Goal: Transaction & Acquisition: Download file/media

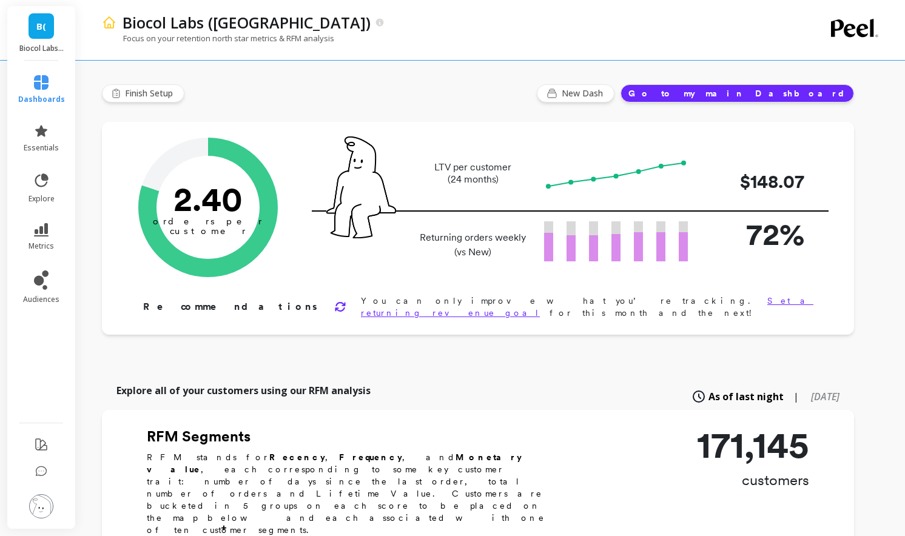
click at [41, 503] on img at bounding box center [41, 507] width 24 height 24
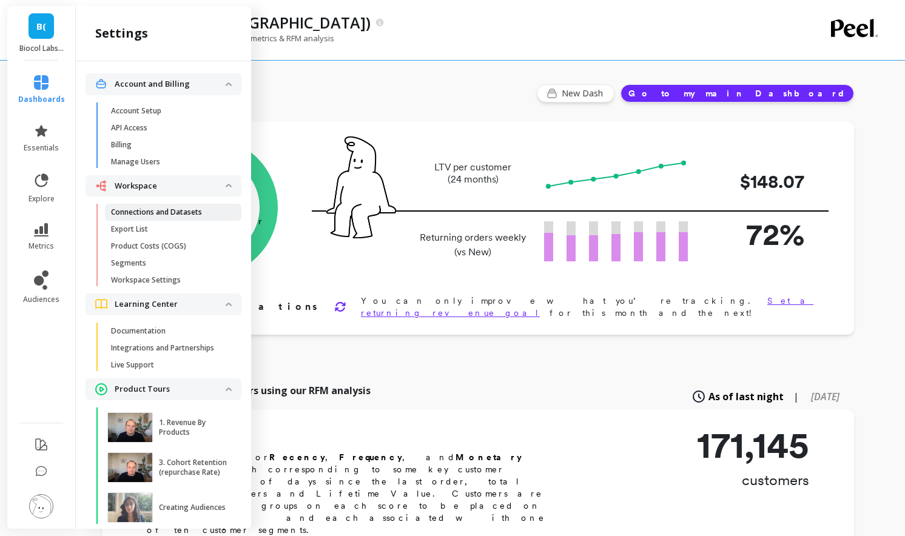
click at [163, 213] on p "Connections and Datasets" at bounding box center [156, 213] width 91 height 10
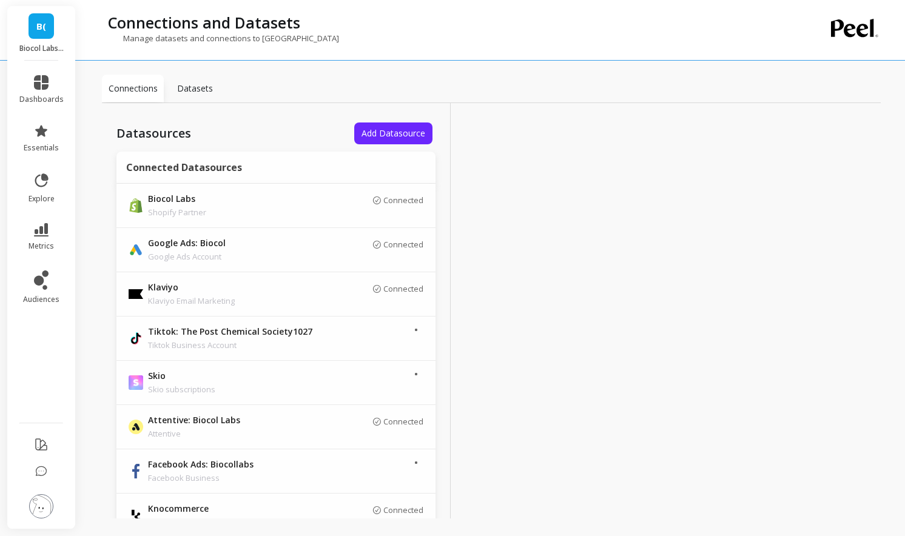
click at [185, 86] on p "Datasets" at bounding box center [195, 89] width 36 height 12
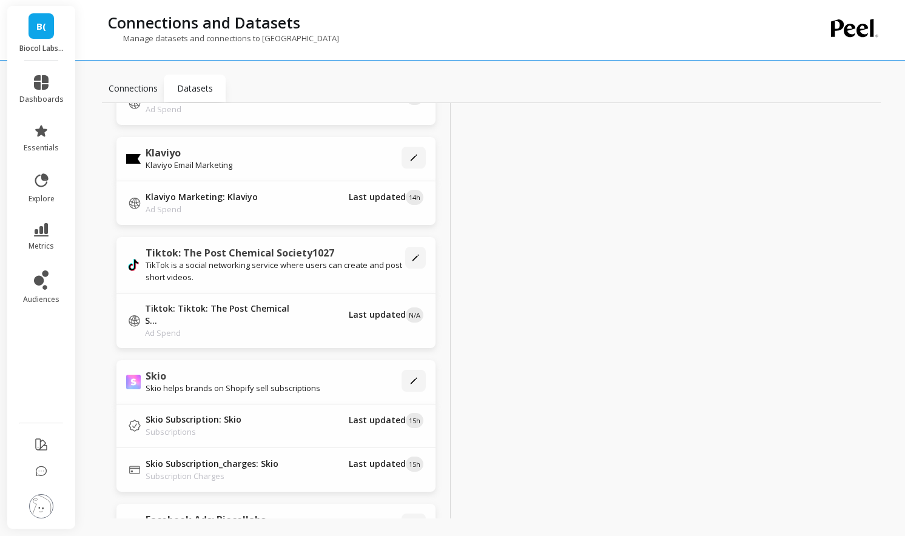
scroll to position [1070, 0]
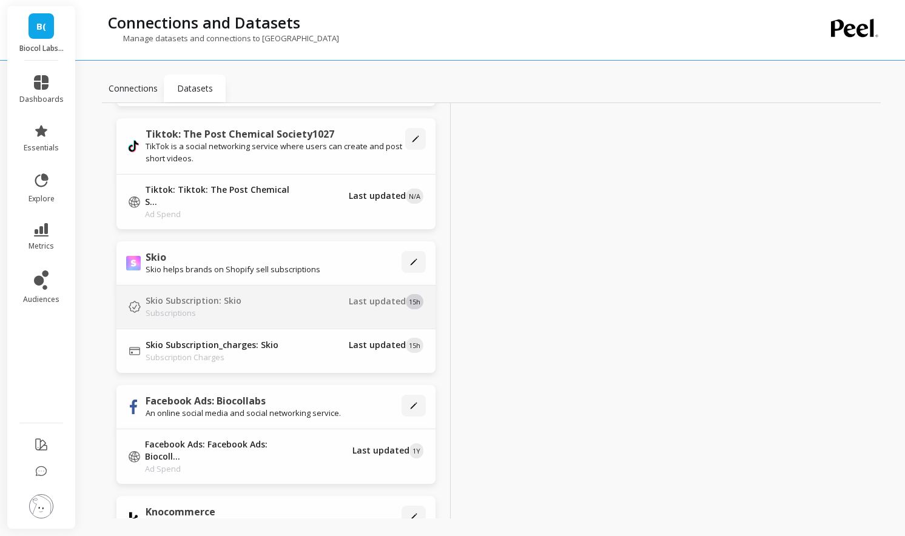
click at [257, 295] on div "Skio Subscription: Skio Subscriptions" at bounding box center [212, 307] width 167 height 24
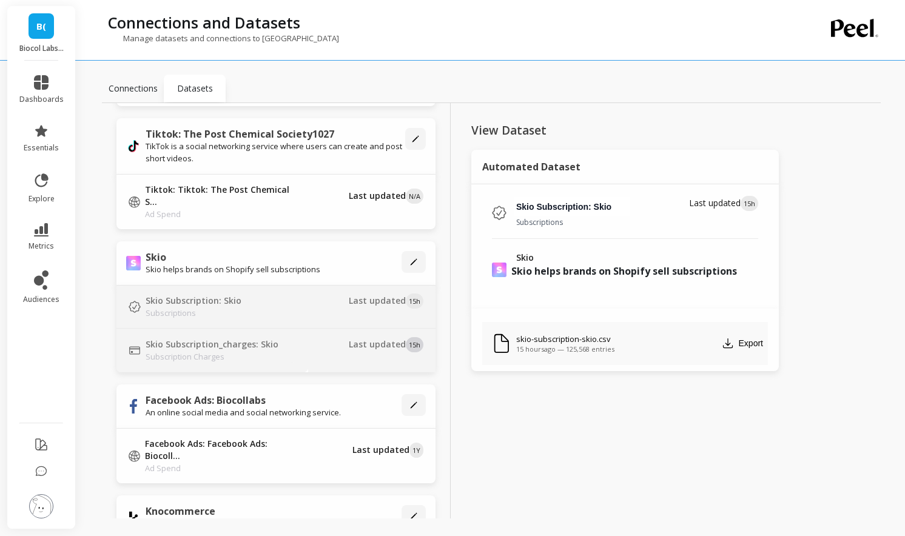
click at [277, 339] on div "Skio Subscription_charges: Skio Subscription Charges" at bounding box center [212, 351] width 167 height 24
click at [268, 295] on div "Skio Subscription: Skio Subscriptions" at bounding box center [212, 307] width 167 height 24
type input "Skio Subscription: Skio"
click at [754, 348] on button "Export" at bounding box center [742, 343] width 51 height 19
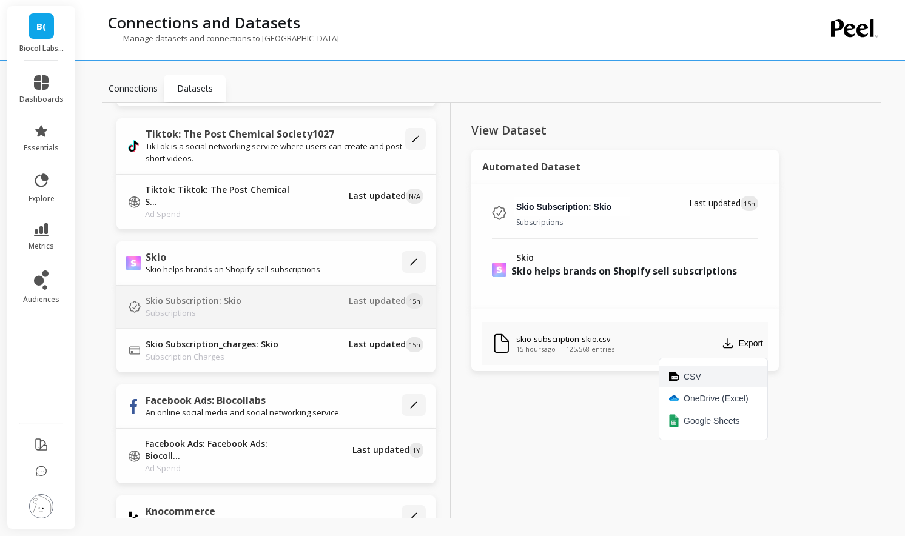
click at [699, 381] on span "CSV" at bounding box center [693, 377] width 18 height 12
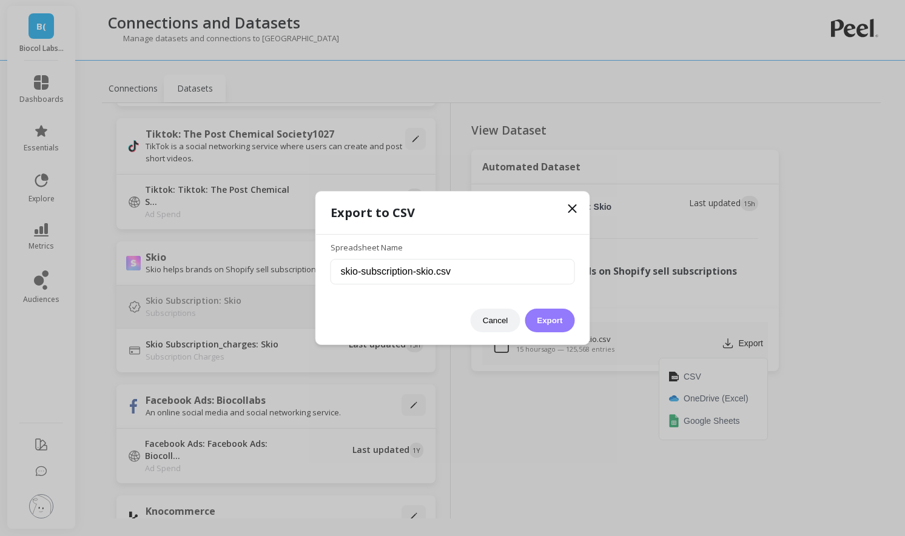
click at [550, 330] on button "Export" at bounding box center [550, 321] width 50 height 24
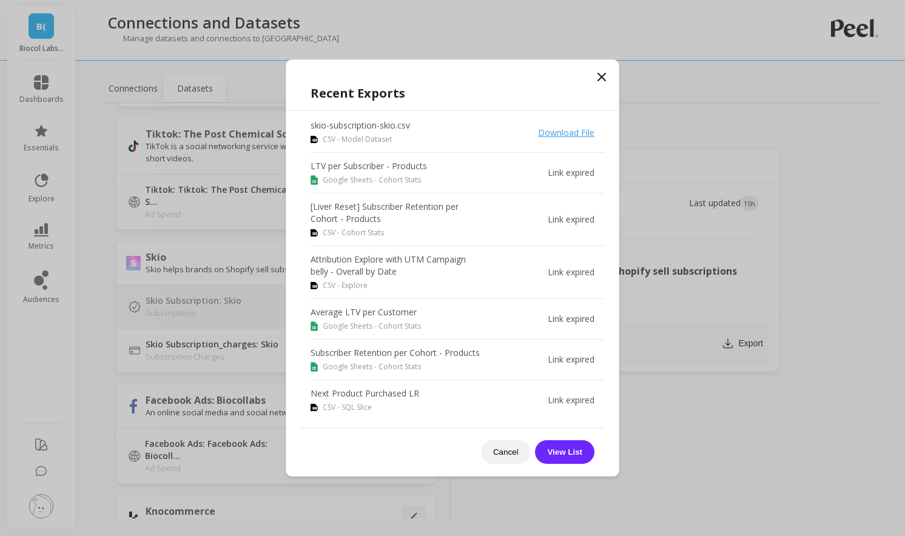
click at [555, 125] on div "Download File" at bounding box center [566, 132] width 56 height 15
click at [557, 134] on link "Download File" at bounding box center [566, 133] width 56 height 12
